Goal: Register for event/course

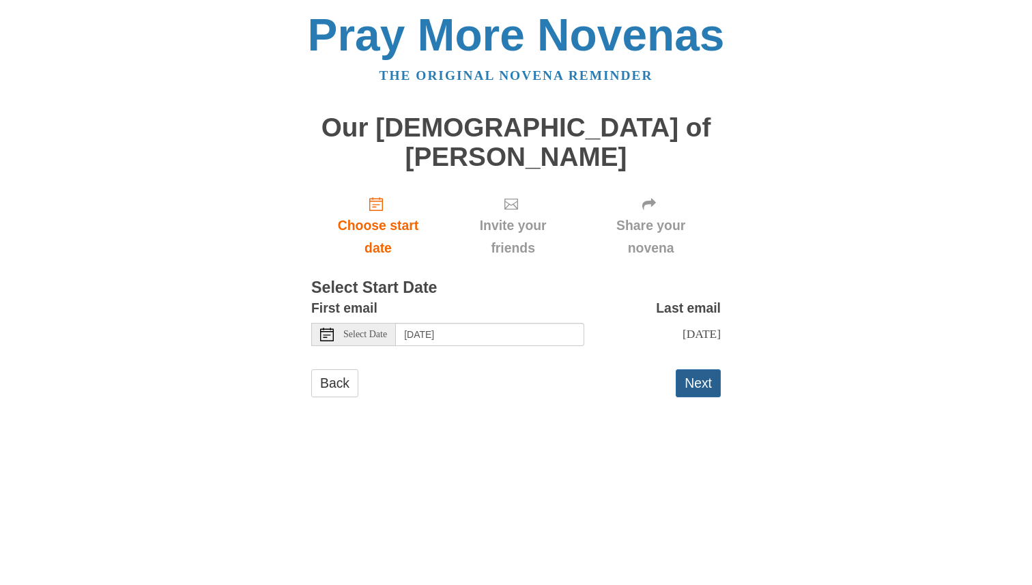
click at [703, 369] on button "Next" at bounding box center [698, 383] width 45 height 28
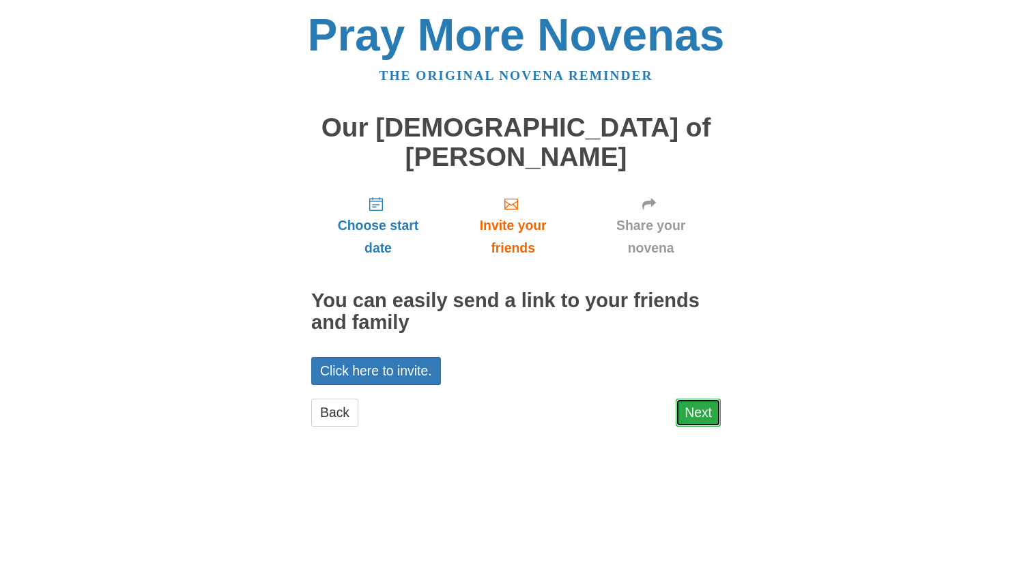
click at [698, 399] on link "Next" at bounding box center [698, 413] width 45 height 28
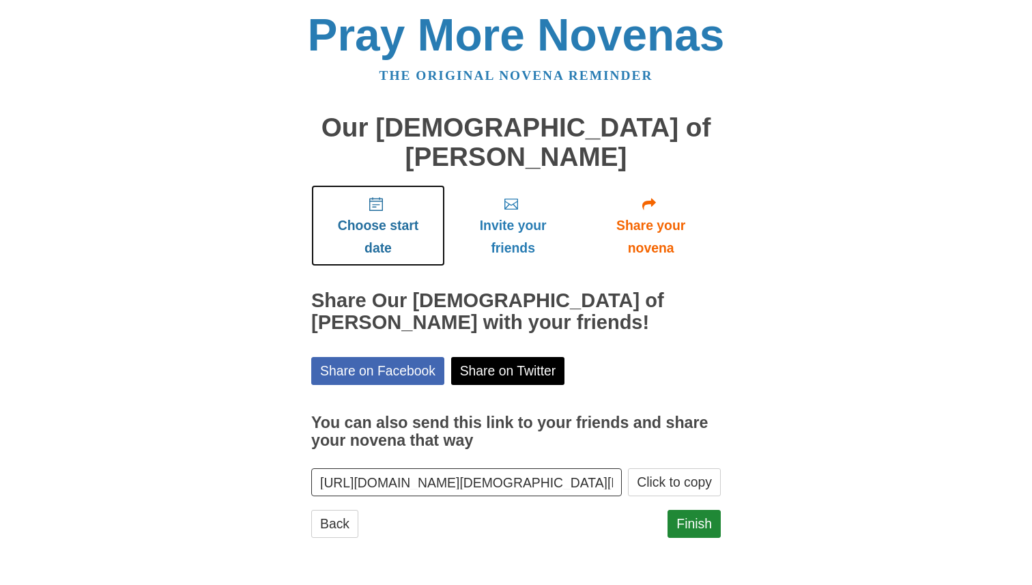
click at [375, 197] on icon "Choose start date" at bounding box center [376, 204] width 14 height 14
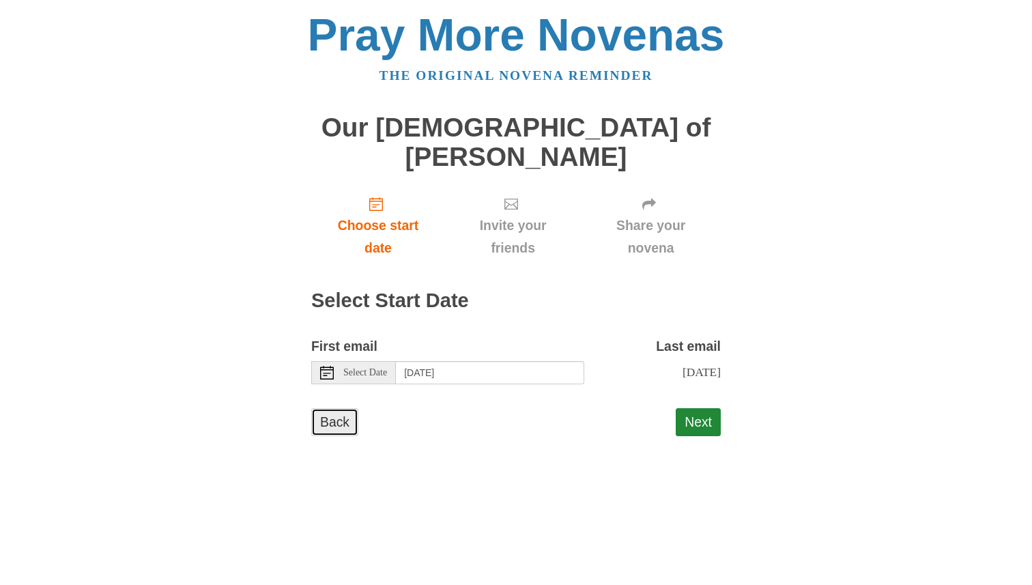
click at [344, 408] on link "Back" at bounding box center [334, 422] width 47 height 28
click at [327, 366] on icon at bounding box center [327, 373] width 14 height 14
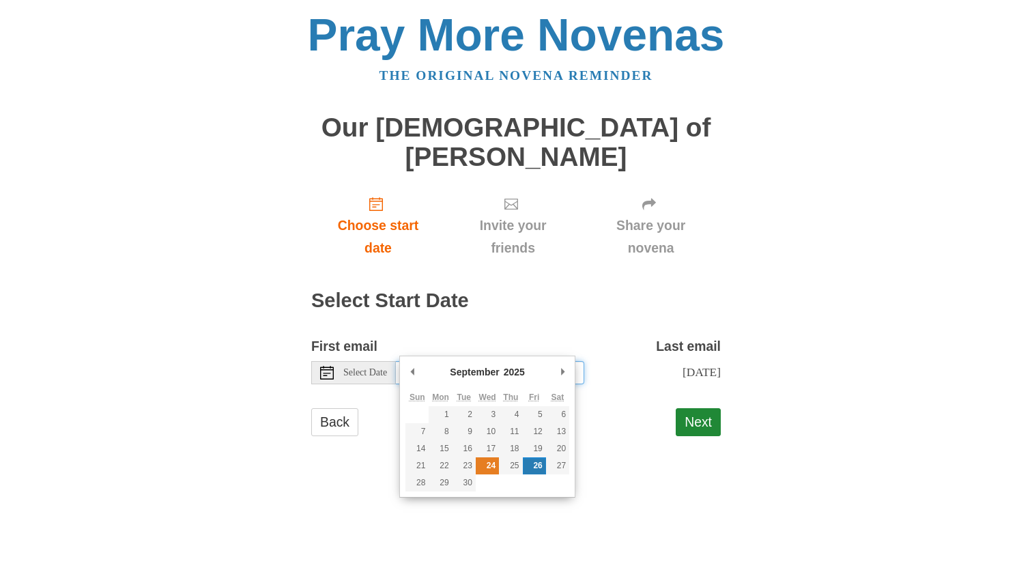
type input "[DATE]"
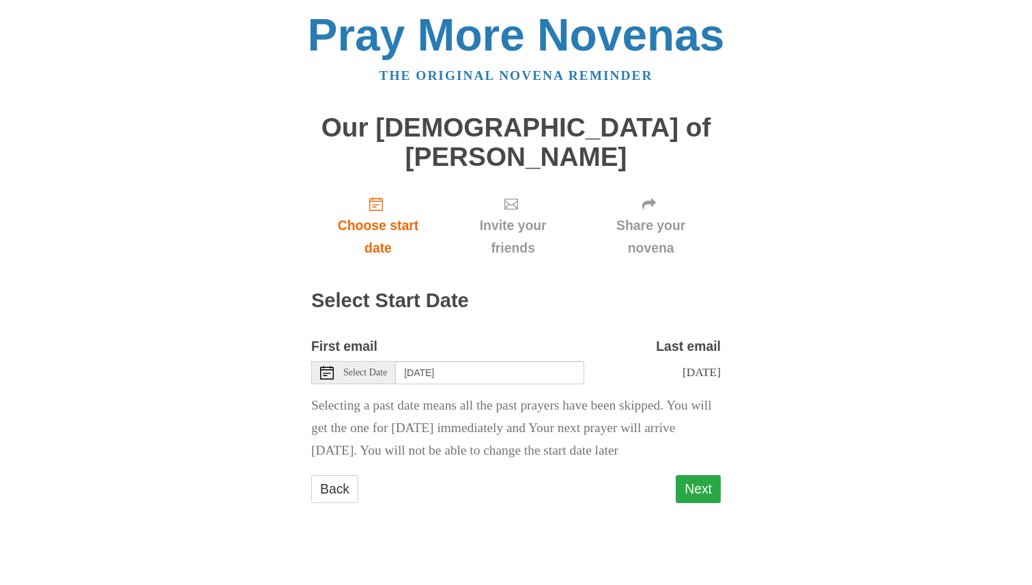
click at [700, 475] on button "Next" at bounding box center [698, 489] width 45 height 28
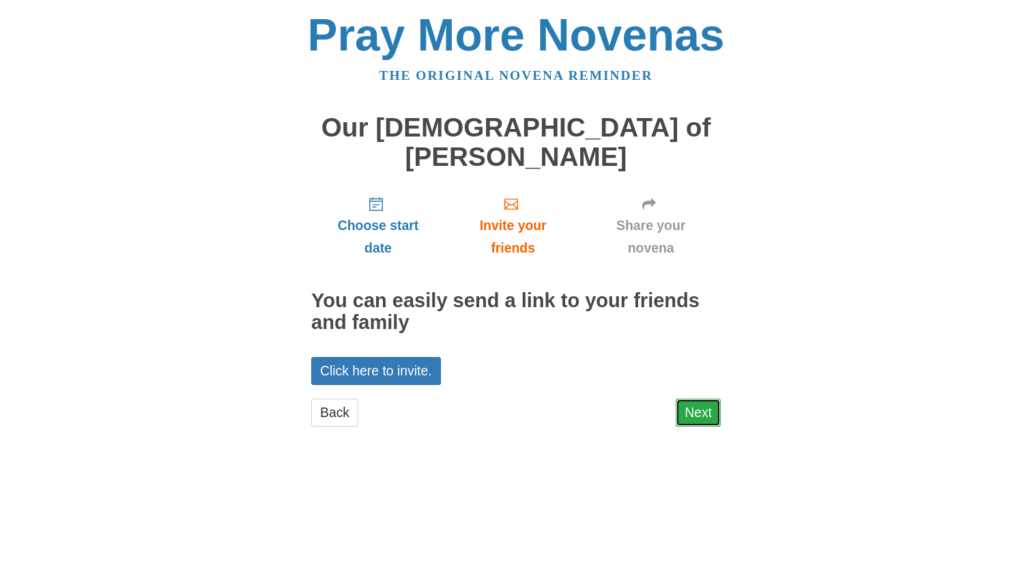
click at [698, 399] on link "Next" at bounding box center [698, 413] width 45 height 28
